Goal: Information Seeking & Learning: Learn about a topic

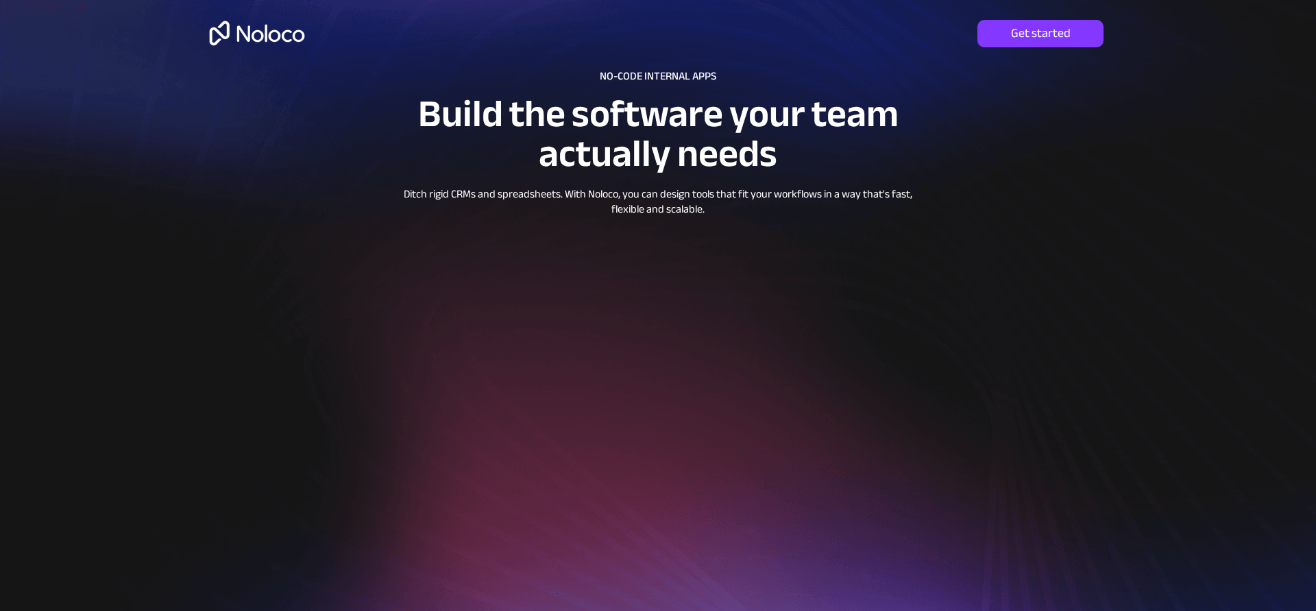
click at [1161, 162] on div at bounding box center [658, 376] width 1316 height 753
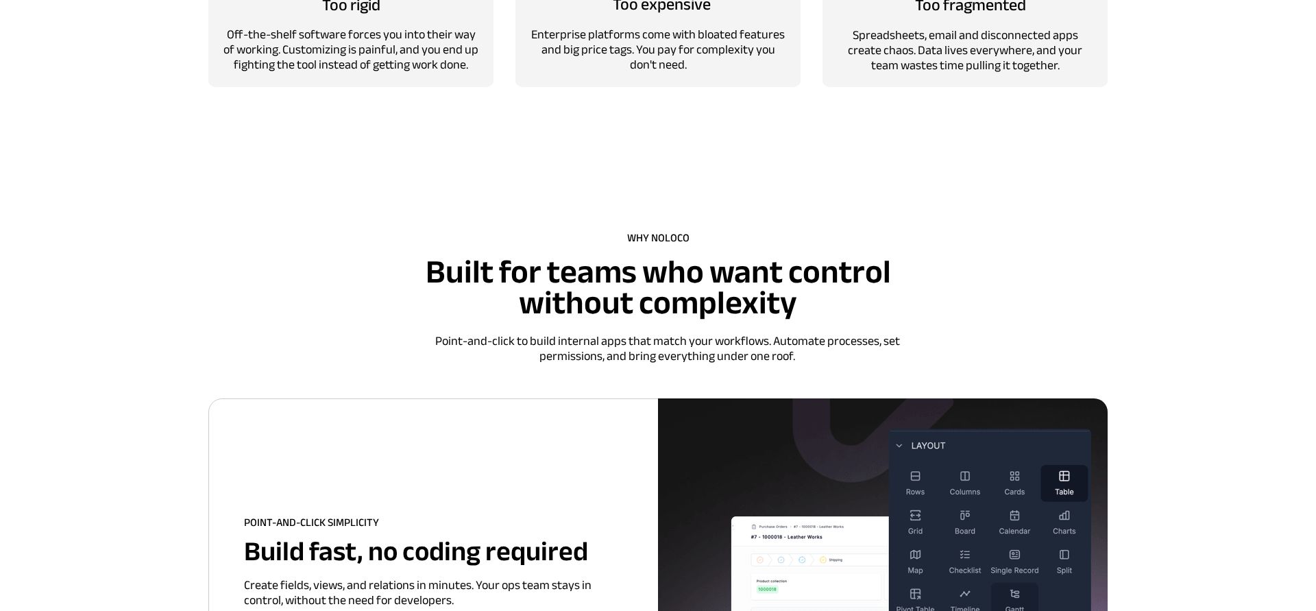
scroll to position [1999, 0]
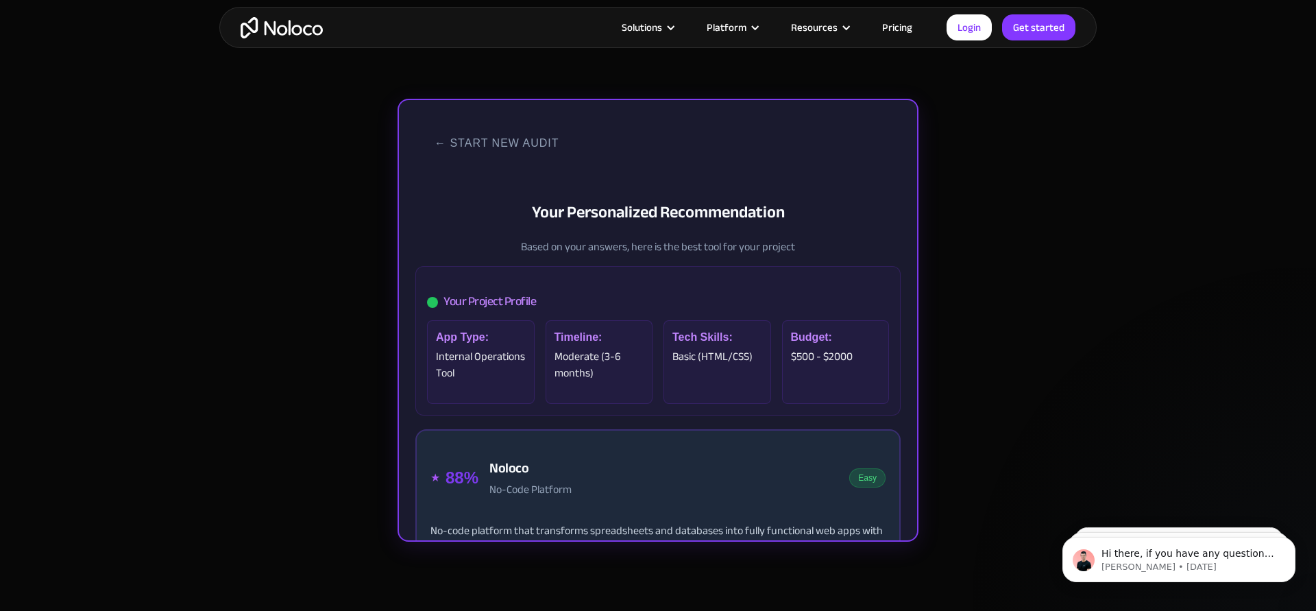
scroll to position [283, 0]
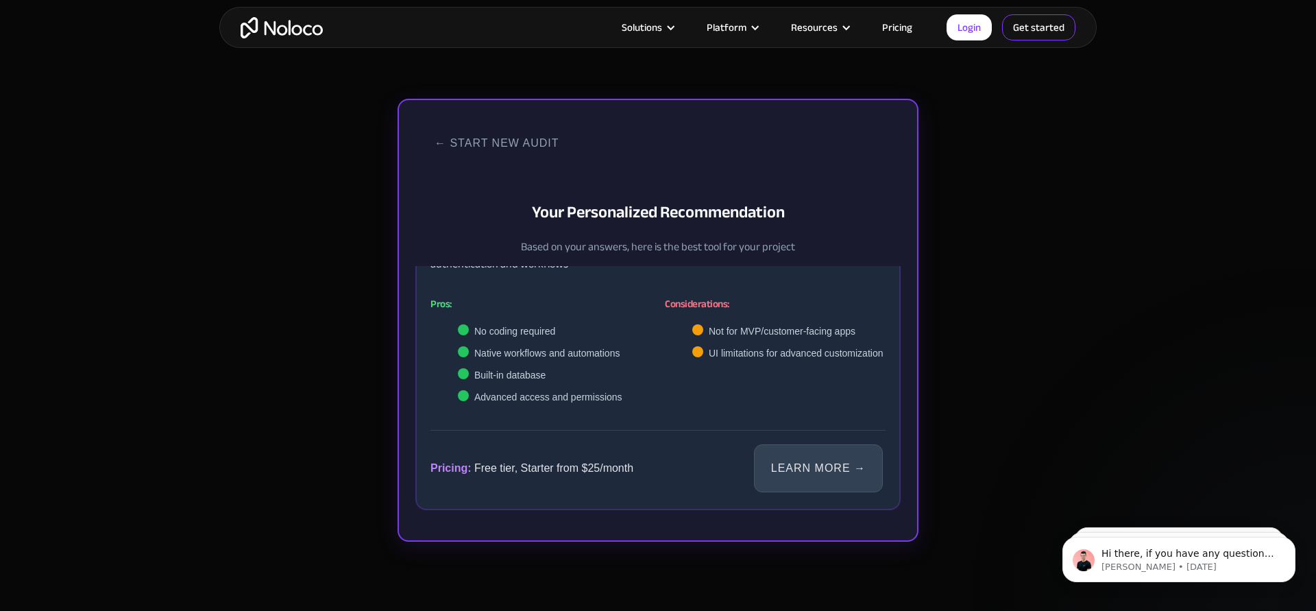
click at [1013, 25] on link "Get started" at bounding box center [1038, 27] width 73 height 26
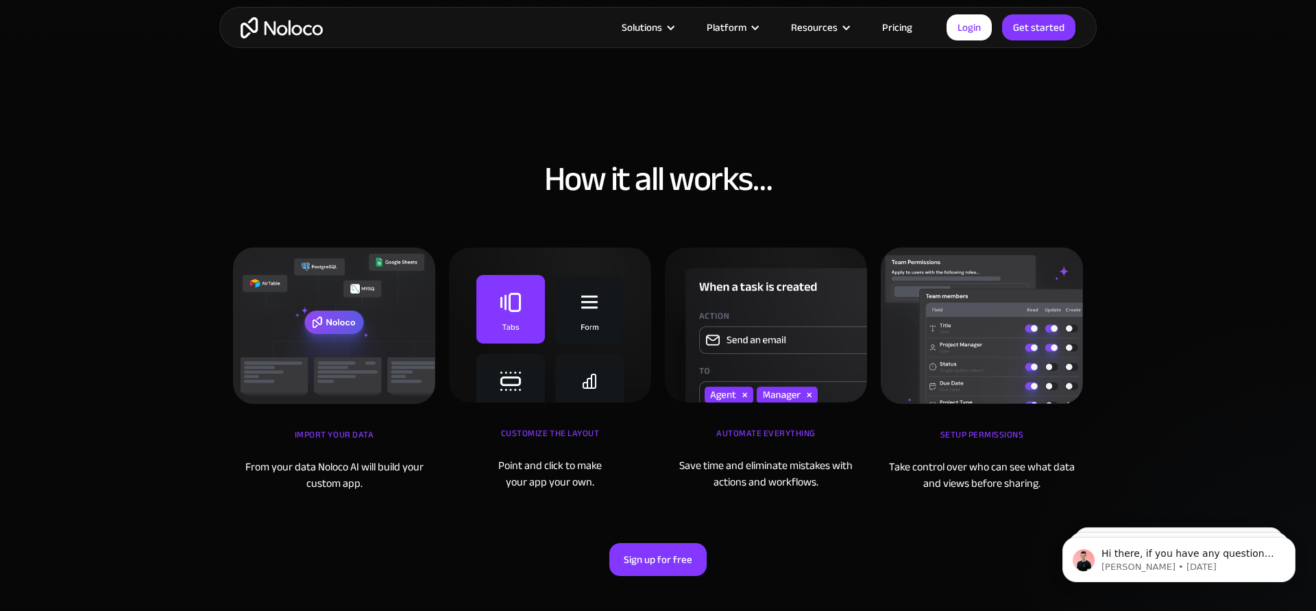
scroll to position [4598, 0]
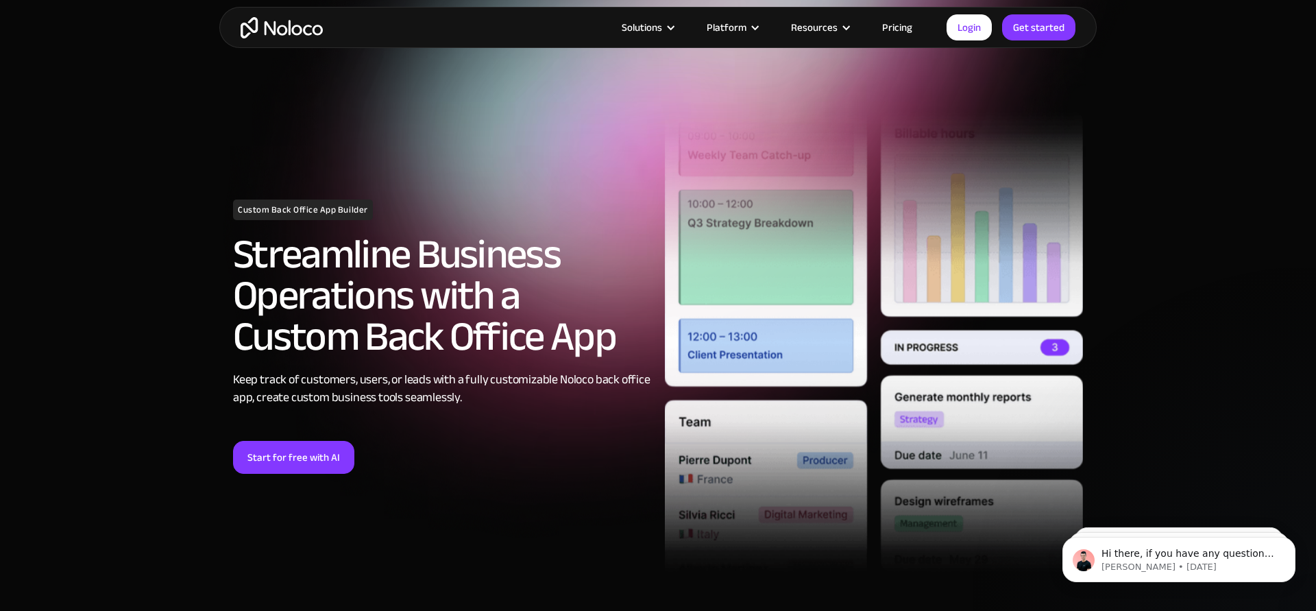
scroll to position [28, 0]
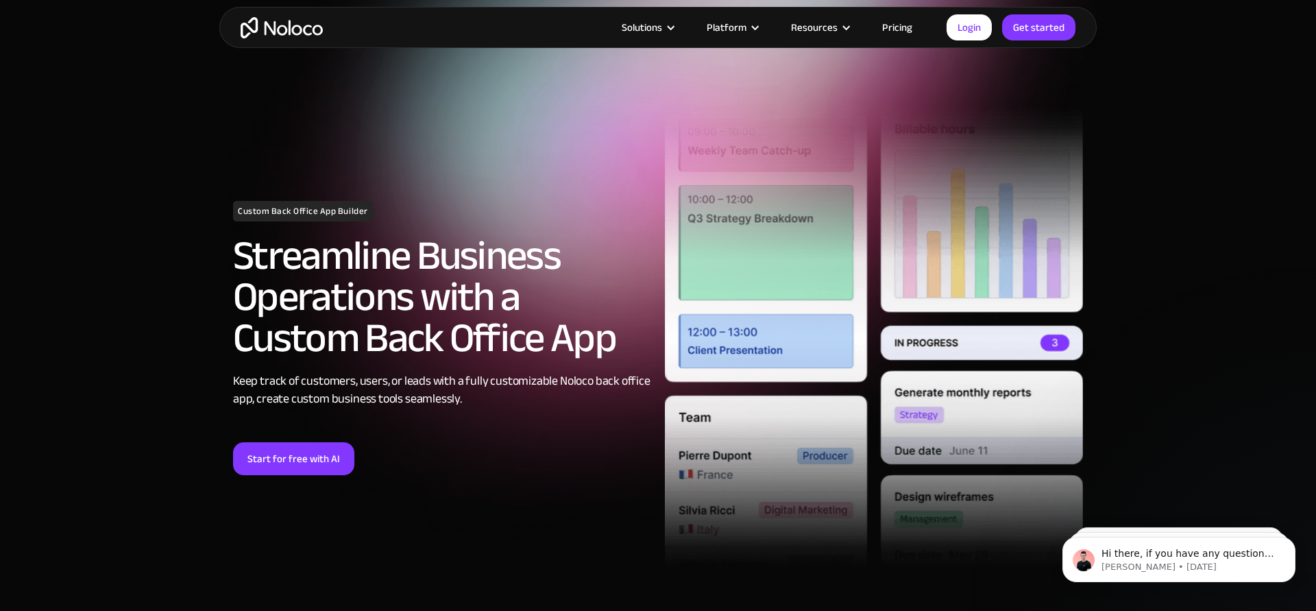
click at [256, 29] on img "home" at bounding box center [282, 27] width 82 height 21
